Goal: Task Accomplishment & Management: Manage account settings

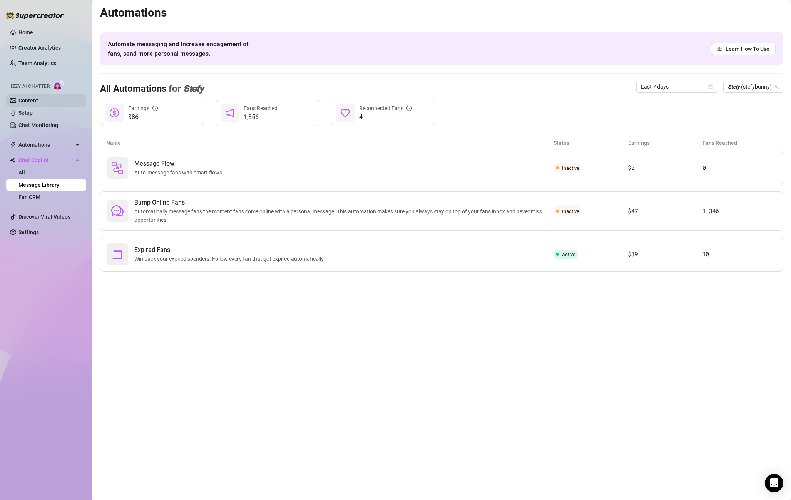
click at [23, 97] on link "Content" at bounding box center [28, 100] width 20 height 6
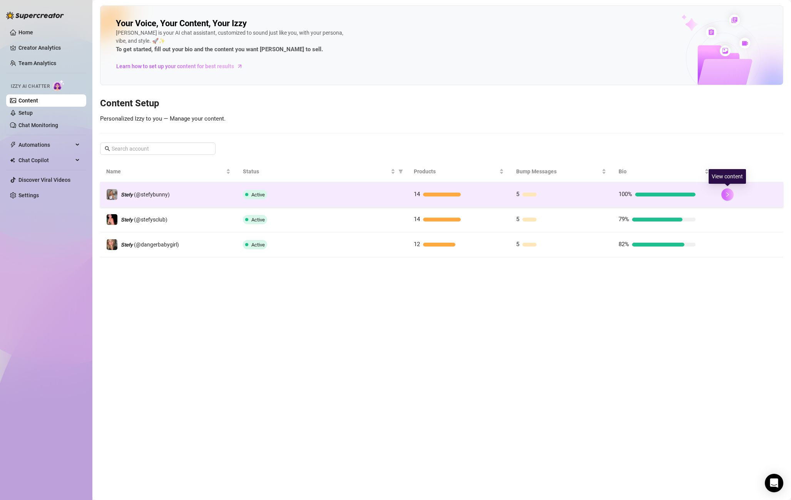
click at [723, 192] on button "button" at bounding box center [727, 194] width 12 height 12
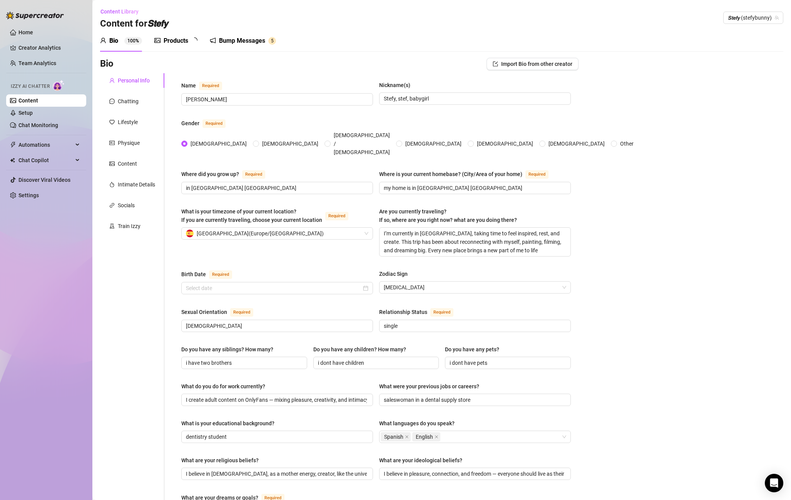
radio input "true"
type input "[DATE]"
click at [246, 39] on div "Bump Messages" at bounding box center [247, 40] width 46 height 9
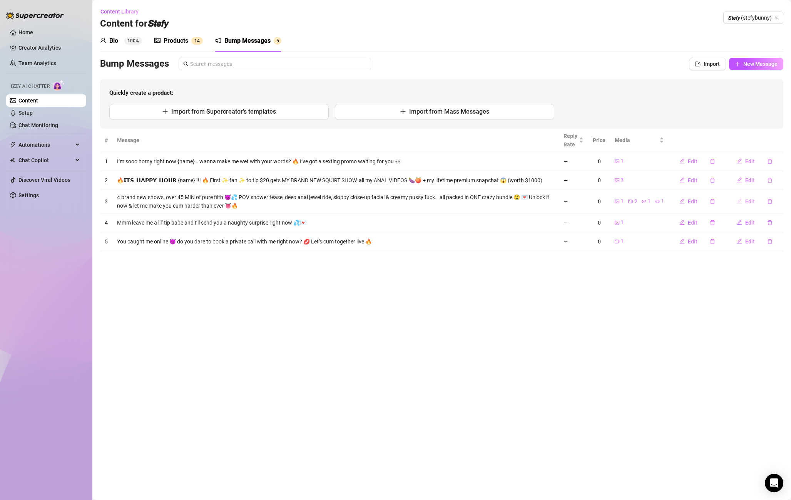
click at [746, 201] on span "Edit" at bounding box center [750, 201] width 10 height 6
type textarea "4 brand new shows, over 45 MIN of pure filth 😈💦 POV shower tease, deep anal jew…"
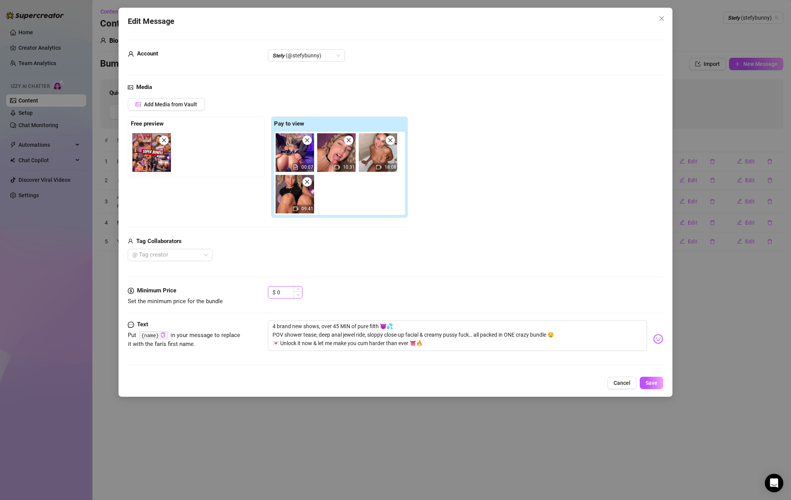
click at [298, 292] on span "Decrease Value" at bounding box center [298, 294] width 8 height 7
drag, startPoint x: 289, startPoint y: 292, endPoint x: 242, endPoint y: 286, distance: 47.4
click at [242, 286] on div "Minimum Price Set the minimum price for the bundle $ 0" at bounding box center [395, 296] width 535 height 20
type input "19"
click at [657, 381] on button "Save" at bounding box center [651, 382] width 23 height 12
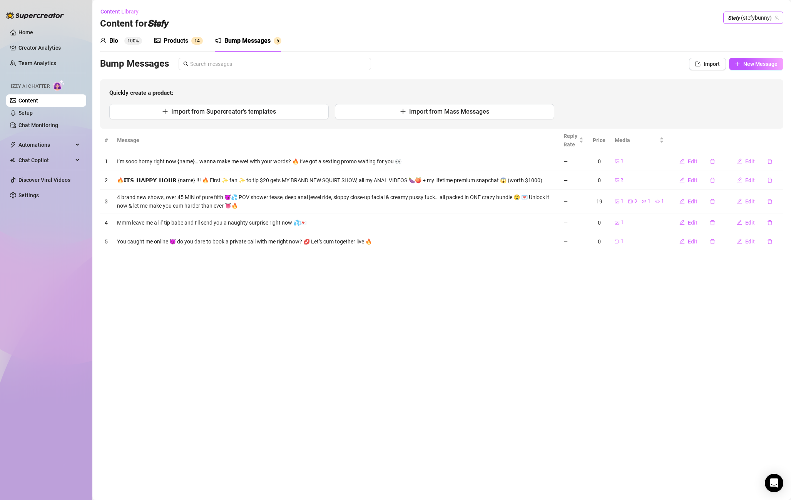
click at [760, 17] on span "𝙎𝙩𝙚𝙛𝙮 (stefybunny)" at bounding box center [753, 18] width 51 height 12
click at [744, 49] on span "( stefysclub )" at bounding box center [751, 46] width 28 height 8
click at [742, 198] on icon "edit" at bounding box center [739, 200] width 5 height 5
type textarea "4 brand new shows, over 45 MIN of pure filth 😈💦 POV shower tease, deep anal jew…"
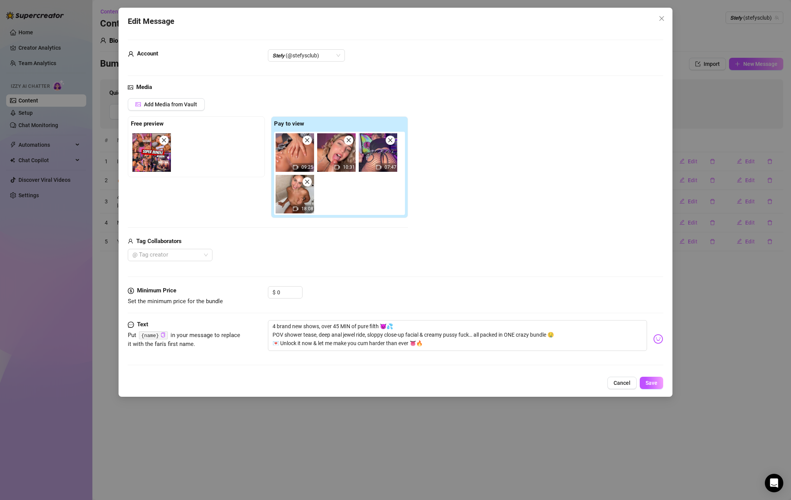
click at [281, 302] on div "$ 0" at bounding box center [285, 295] width 35 height 19
click at [285, 301] on div "$ 0" at bounding box center [285, 295] width 35 height 19
drag, startPoint x: 285, startPoint y: 292, endPoint x: 268, endPoint y: 291, distance: 17.3
click at [268, 291] on div "$ 0" at bounding box center [285, 292] width 35 height 12
click at [281, 291] on input "18" at bounding box center [289, 292] width 25 height 12
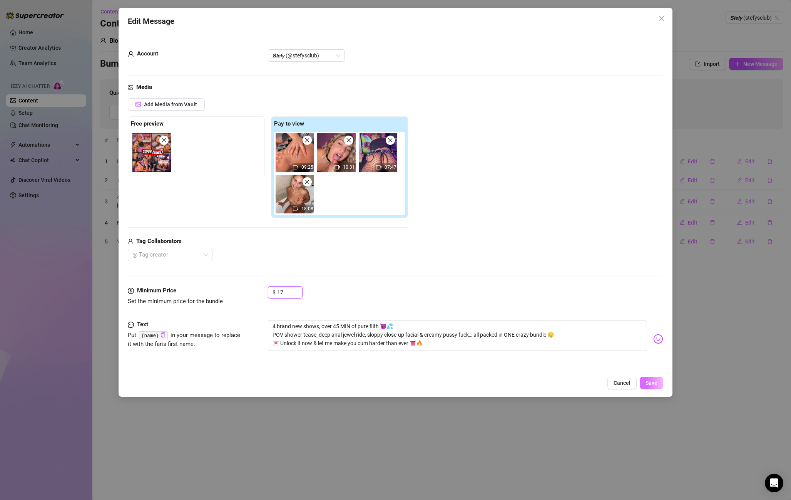
type input "17"
click at [652, 381] on span "Save" at bounding box center [651, 382] width 12 height 6
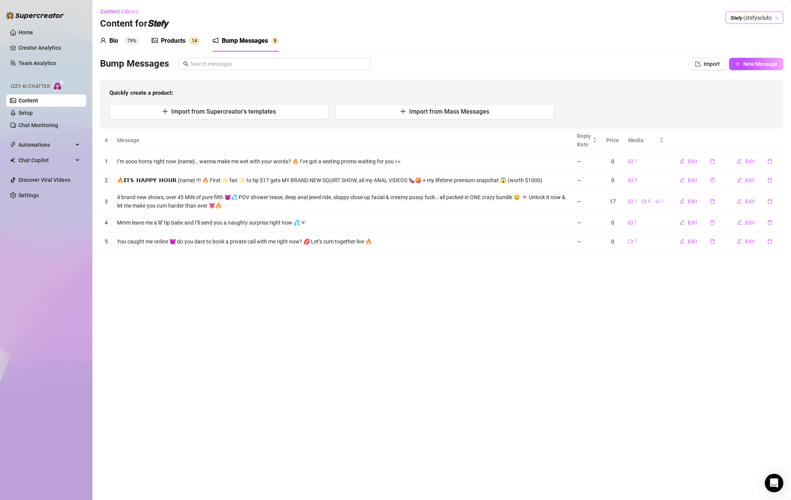
click at [748, 19] on span "𝙎𝙩𝙚𝙛𝙮 (stefysclub)" at bounding box center [754, 18] width 48 height 12
click at [753, 61] on span "( dangerbabygirl )" at bounding box center [757, 60] width 40 height 8
click at [747, 18] on span "𝙎𝙩𝙚𝙛𝙮 (dangerbabygirl)" at bounding box center [749, 18] width 60 height 12
click at [745, 38] on div "𝙎𝙩𝙚𝙛𝙮 ( stefybunny )" at bounding box center [743, 33] width 67 height 9
click at [743, 21] on span "𝙎𝙩𝙚𝙛𝙮 (stefybunny)" at bounding box center [753, 18] width 51 height 12
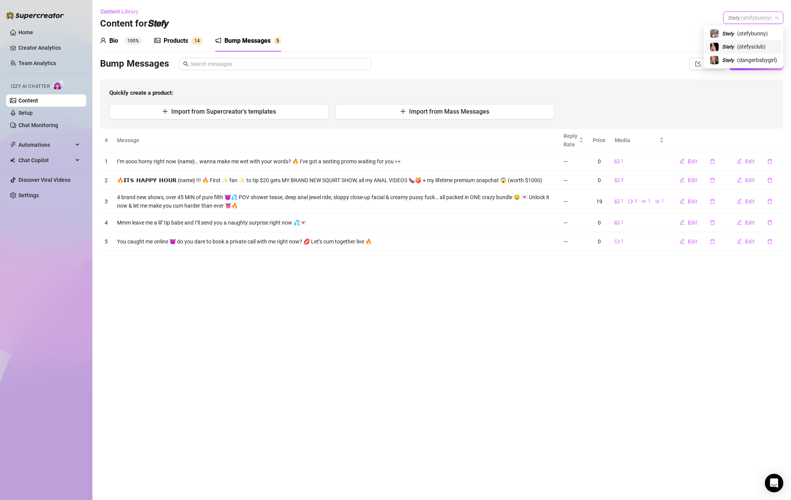
click at [742, 45] on span "( stefysclub )" at bounding box center [751, 46] width 28 height 8
click at [742, 21] on span "𝙎𝙩𝙚𝙛𝙮 (stefysclub)" at bounding box center [754, 18] width 48 height 12
click at [739, 32] on span "( stefybunny )" at bounding box center [752, 33] width 31 height 8
click at [740, 19] on span "𝙎𝙩𝙚𝙛𝙮 (stefybunny)" at bounding box center [753, 18] width 51 height 12
click at [727, 56] on span "𝙎𝙩𝙚𝙛𝙮" at bounding box center [728, 60] width 12 height 8
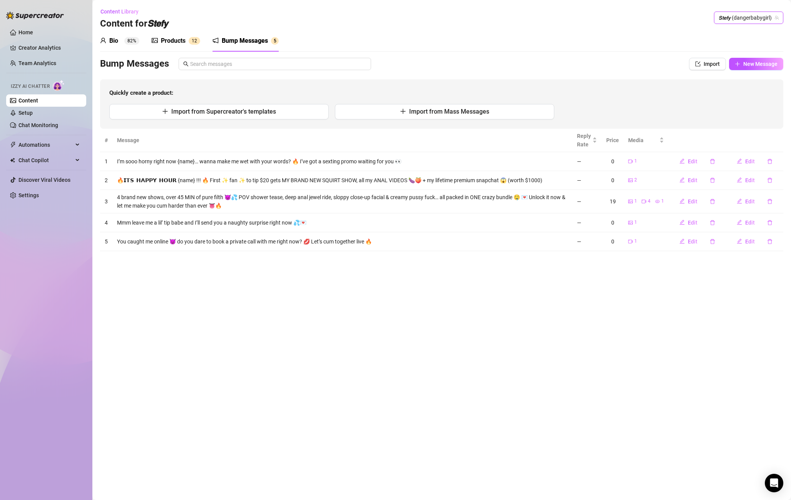
click at [622, 42] on div "Bio 82% Products 1 2 Bump Messages 5" at bounding box center [441, 41] width 683 height 22
